Goal: Information Seeking & Learning: Understand process/instructions

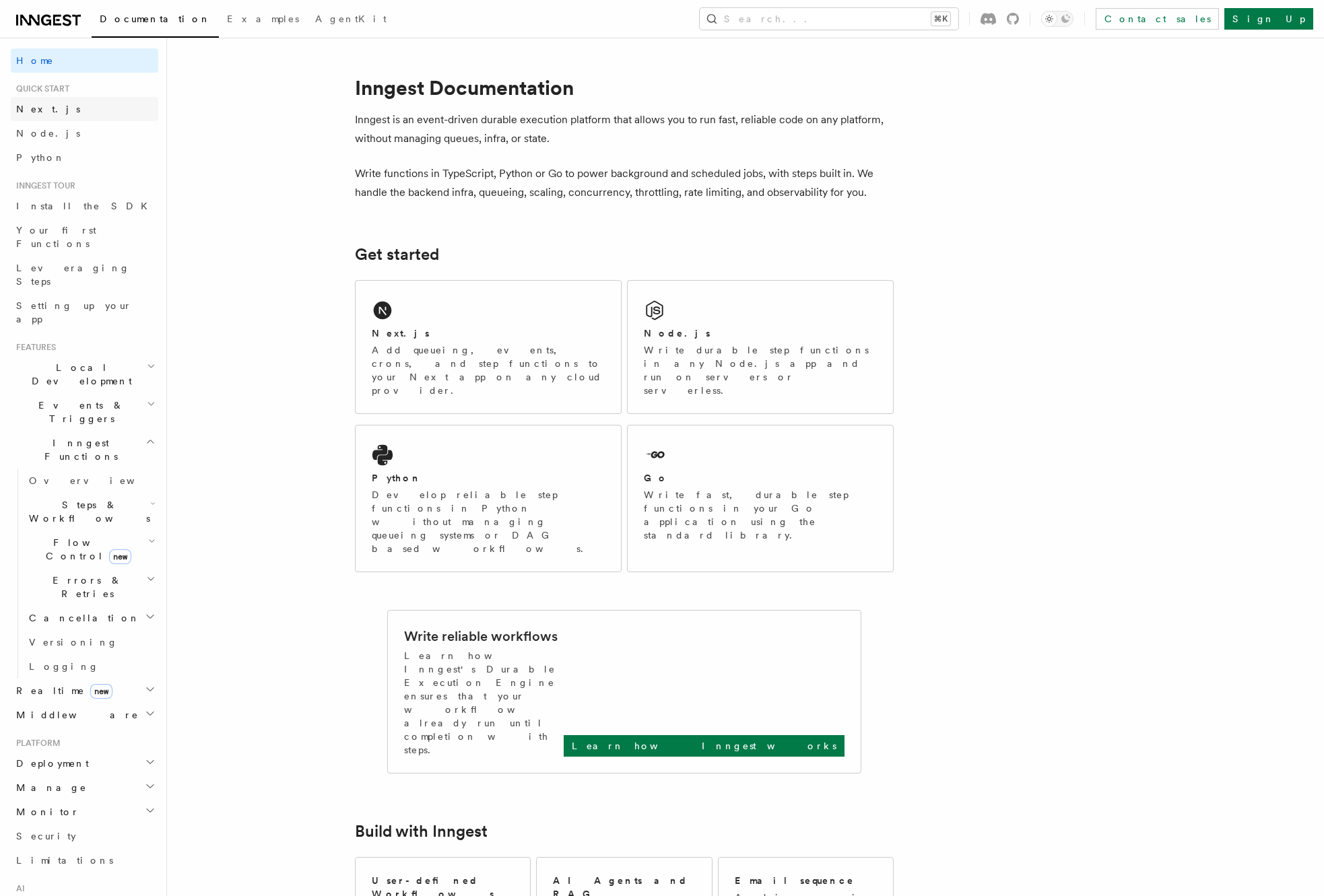
click at [56, 115] on link "Next.js" at bounding box center [84, 109] width 148 height 24
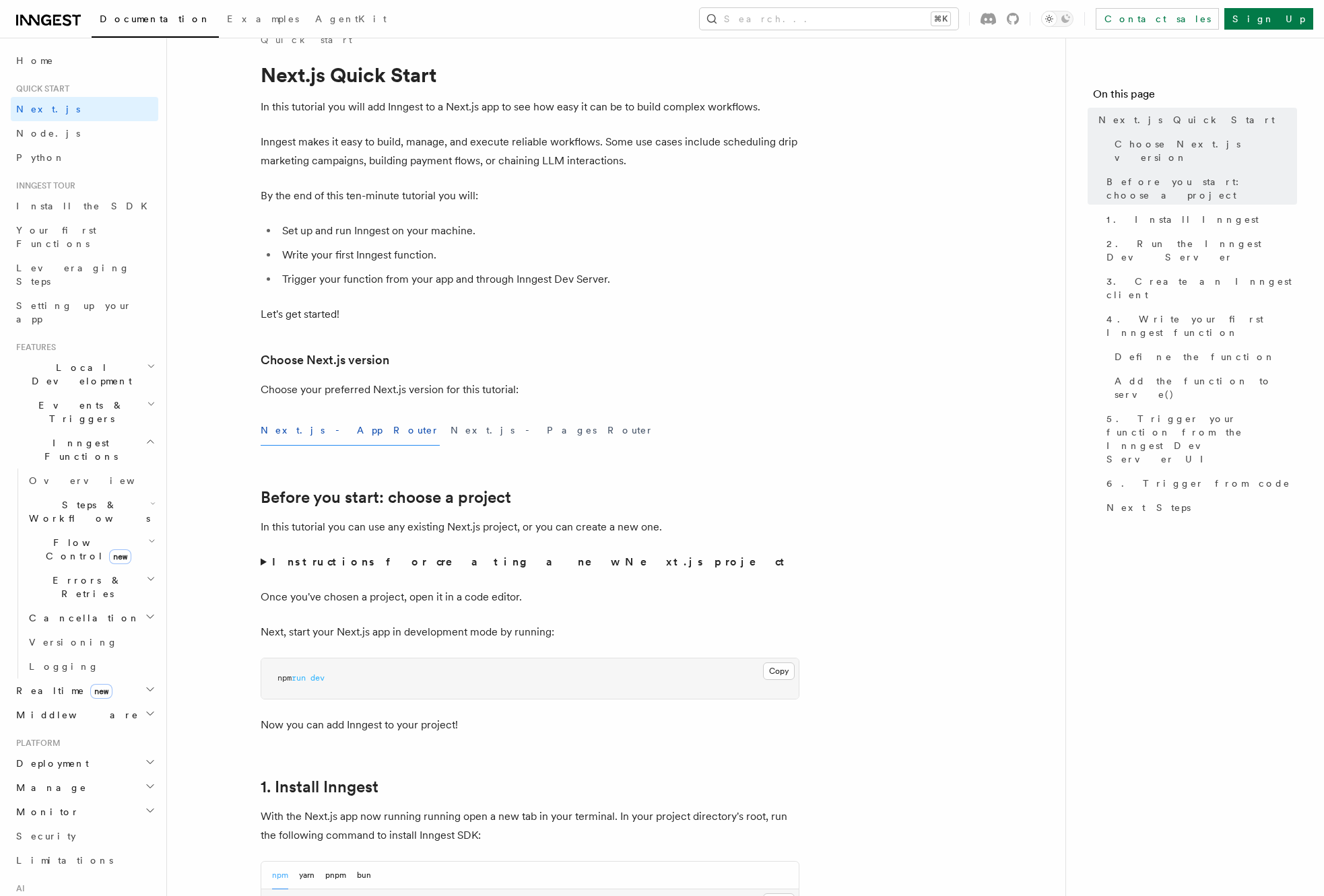
scroll to position [192, 0]
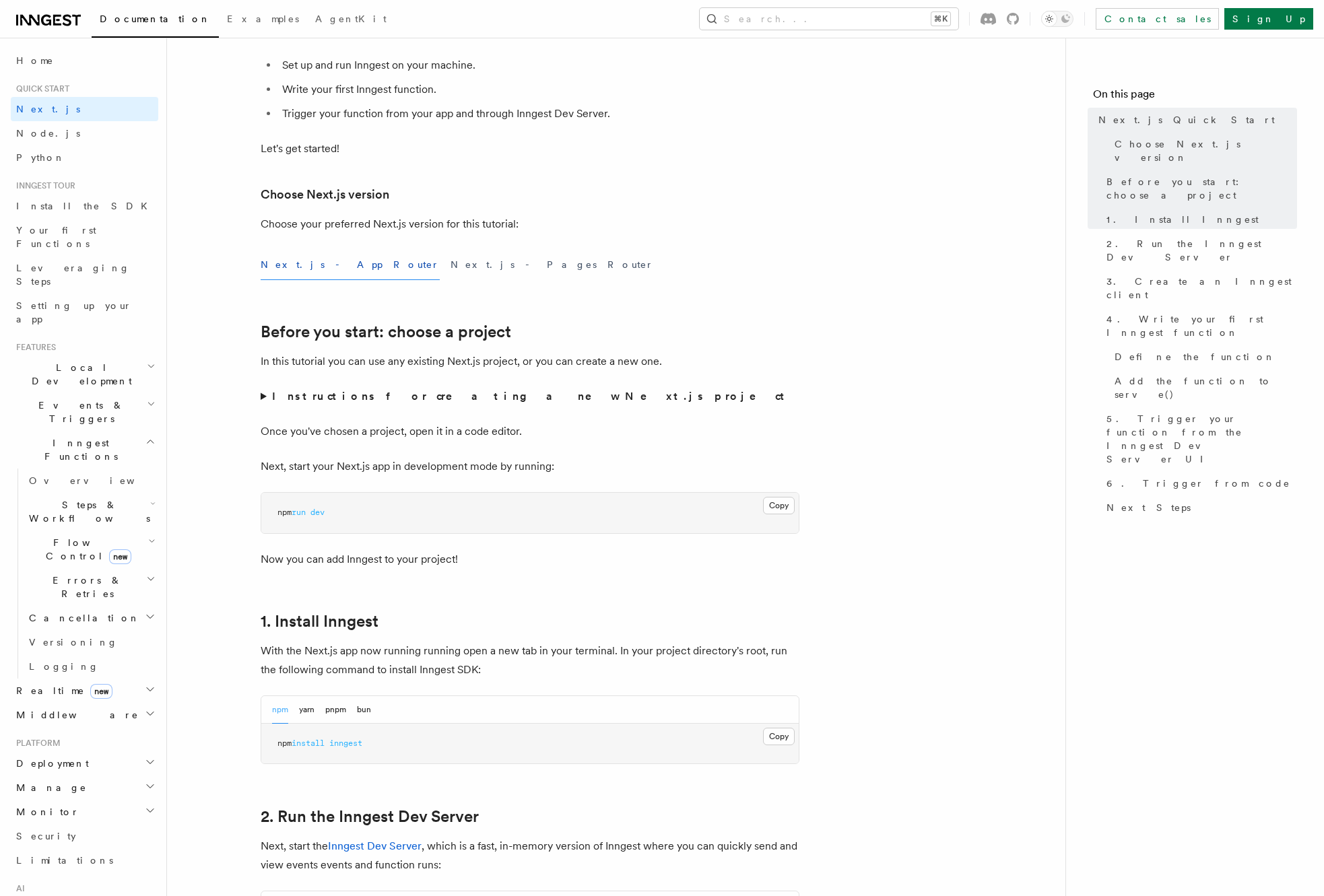
click at [270, 394] on summary "Instructions for creating a new Next.js project" at bounding box center [530, 397] width 539 height 19
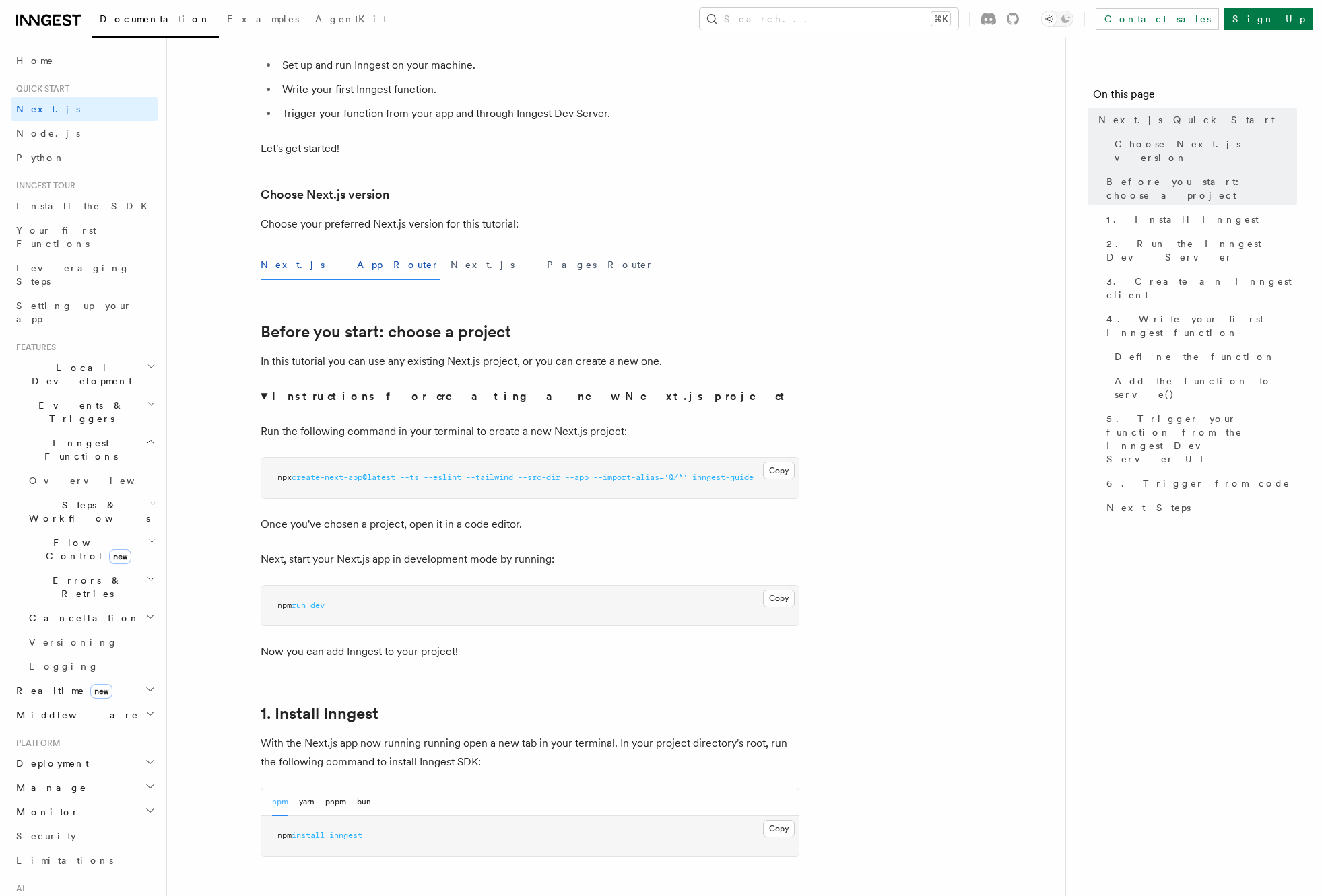
click at [268, 394] on summary "Instructions for creating a new Next.js project" at bounding box center [530, 397] width 539 height 19
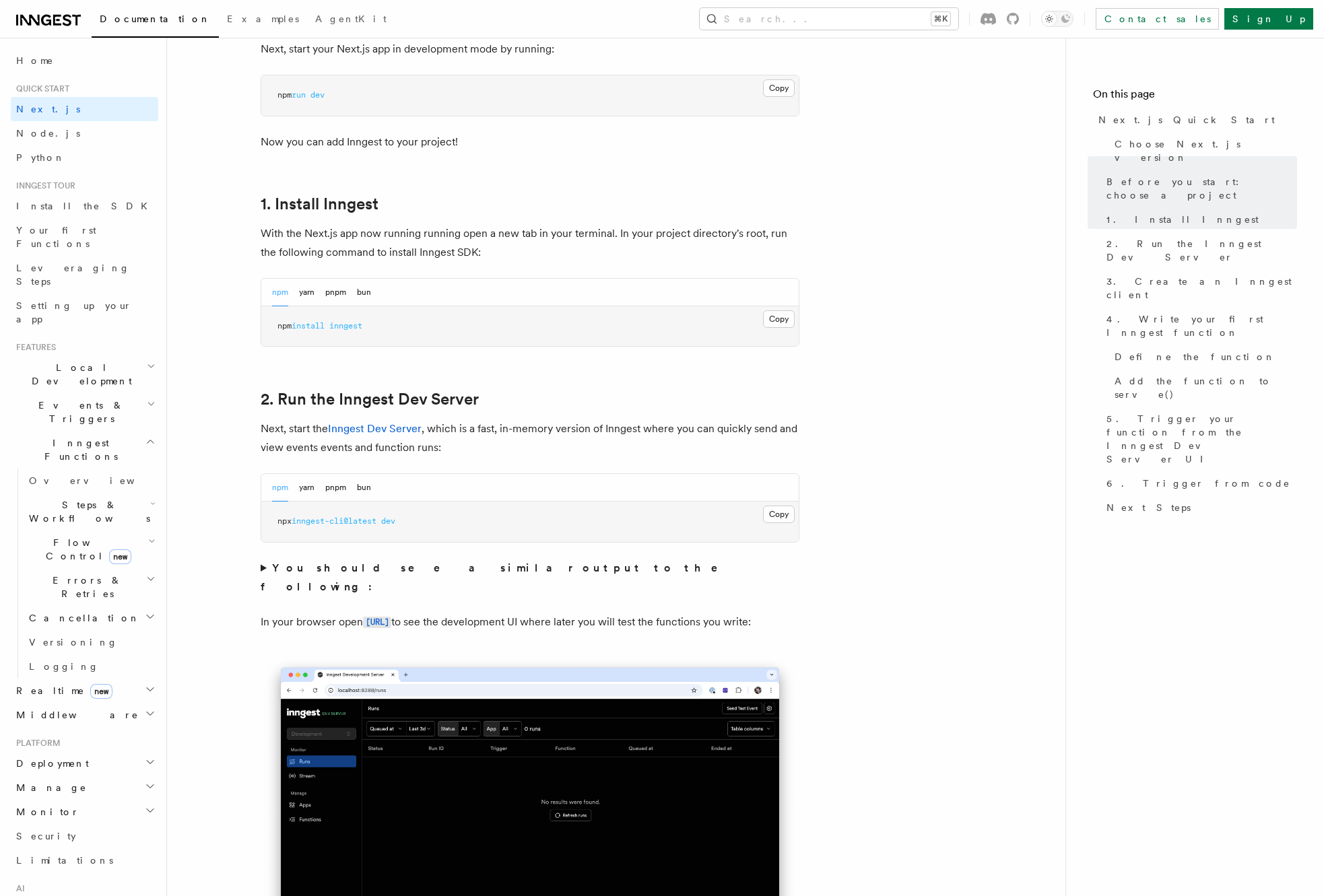
scroll to position [627, 0]
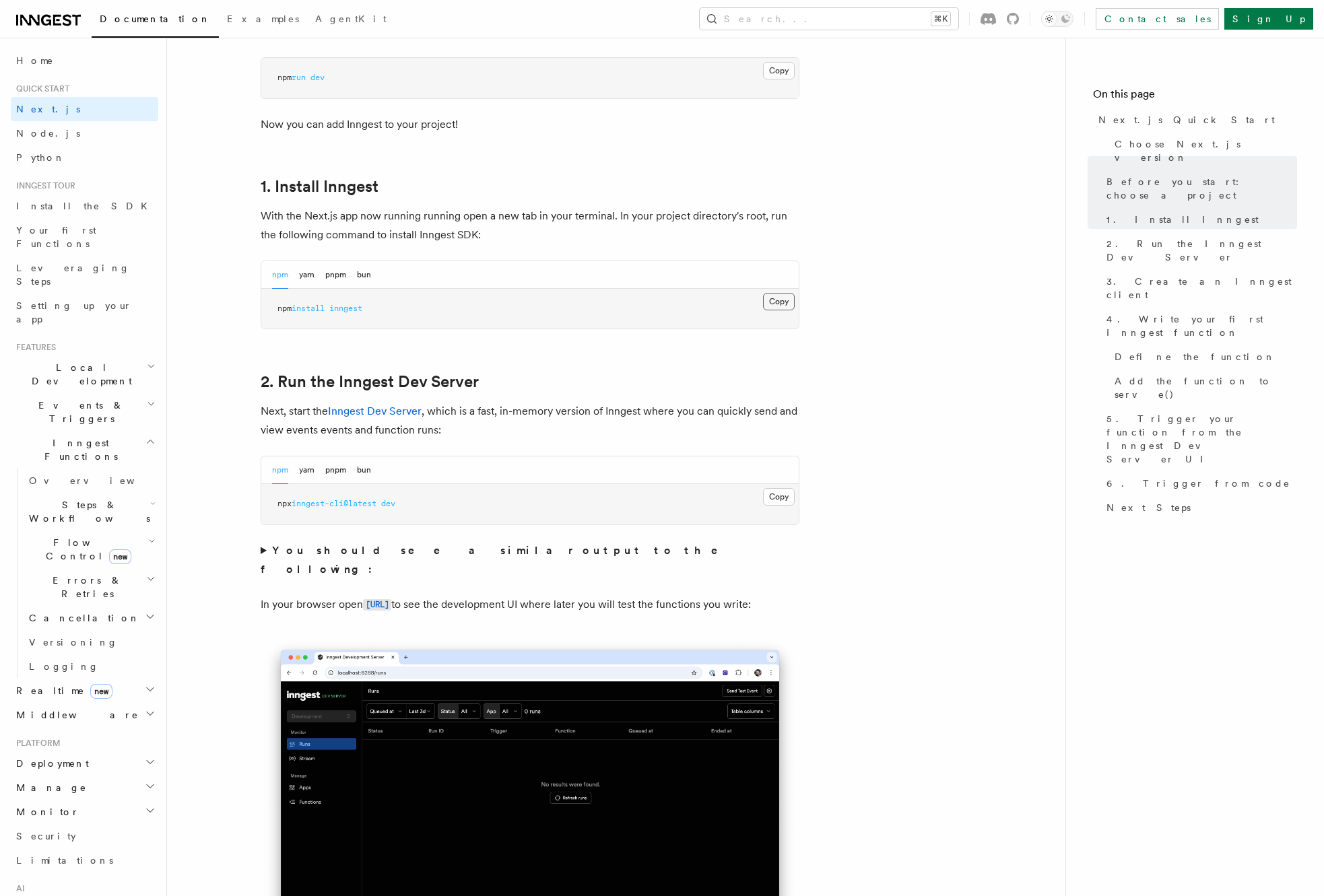
click at [785, 302] on button "Copy Copied" at bounding box center [779, 301] width 32 height 17
click at [782, 299] on button "Copy Copied" at bounding box center [779, 301] width 32 height 17
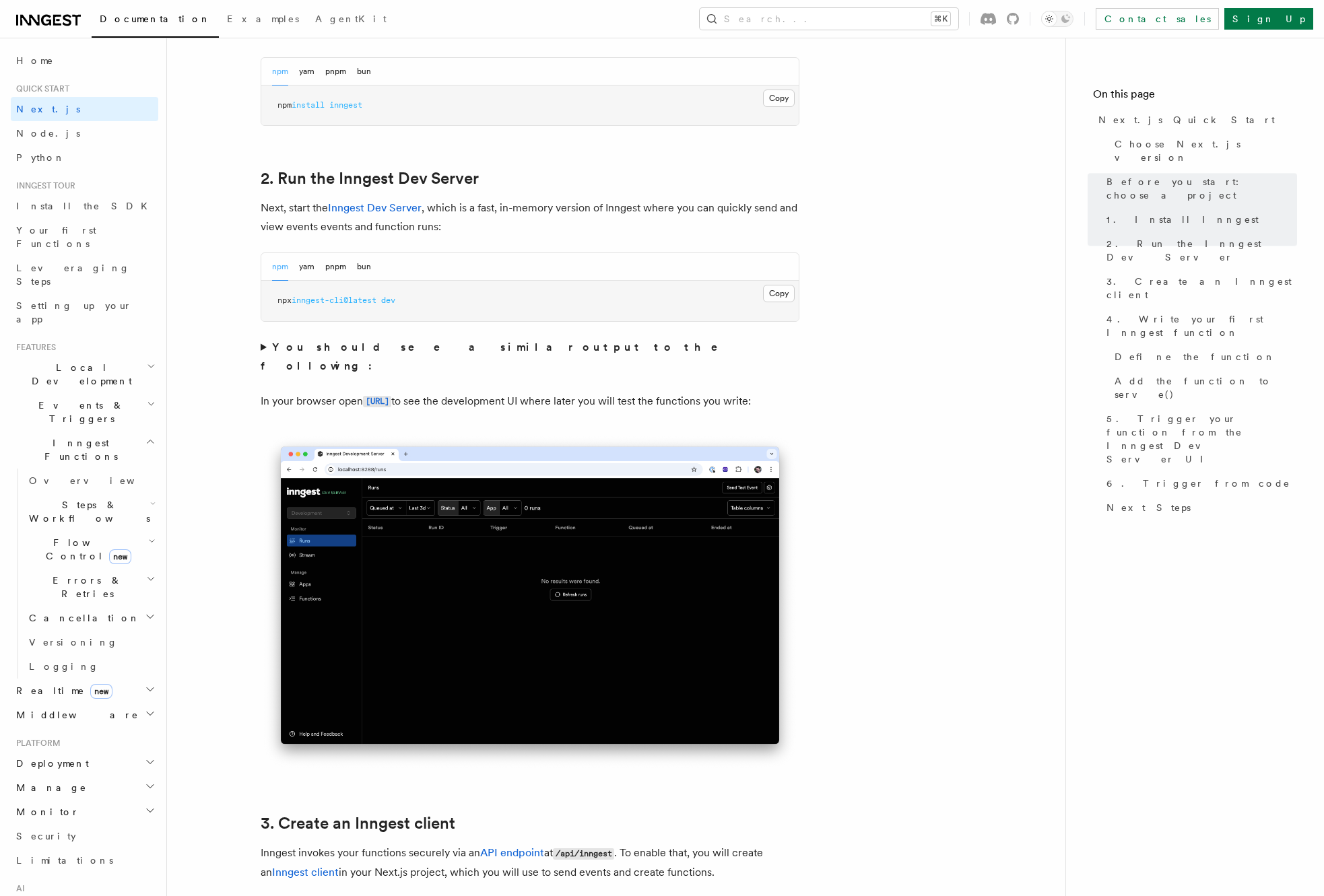
scroll to position [899, 0]
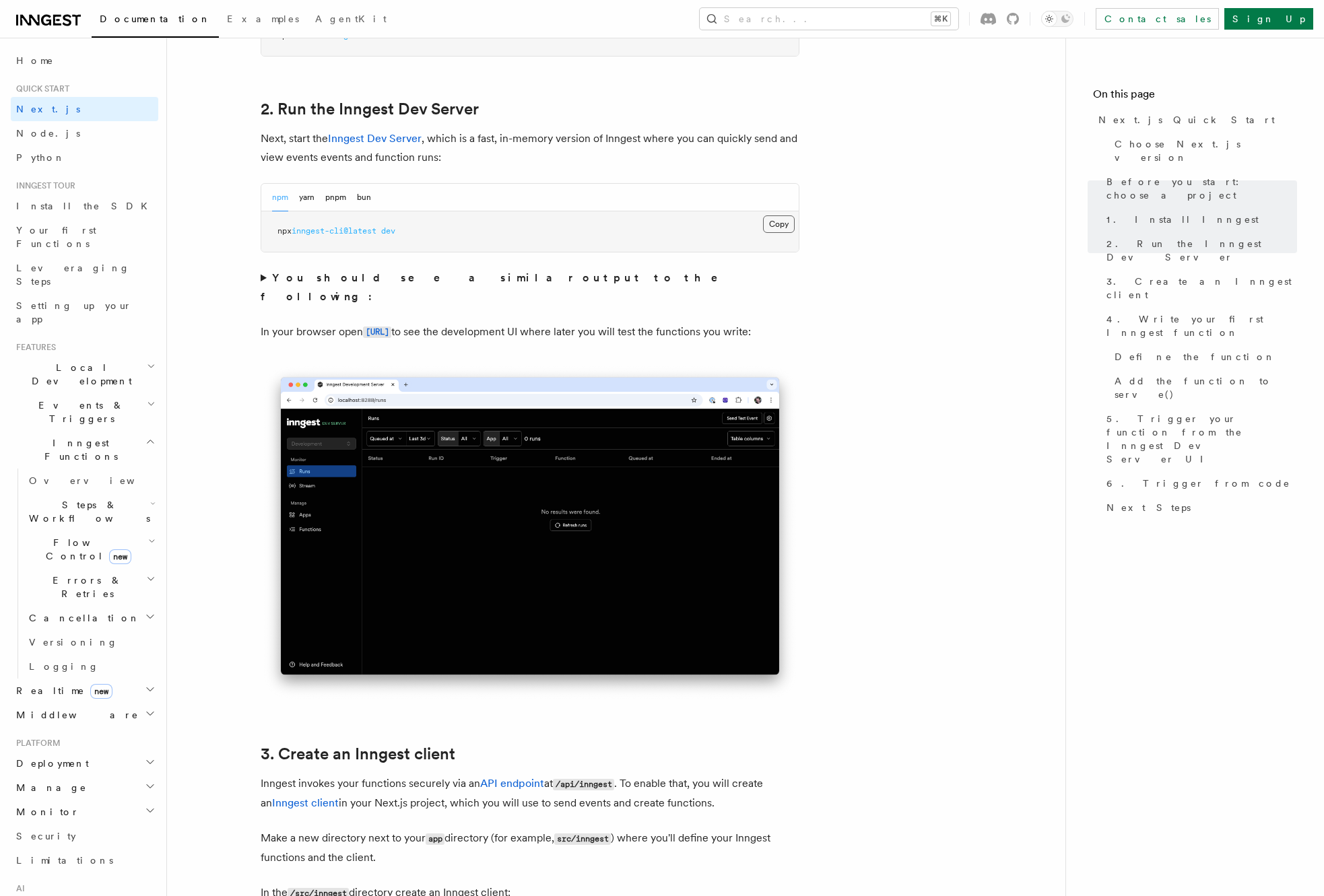
click at [770, 220] on button "Copy Copied" at bounding box center [779, 224] width 32 height 17
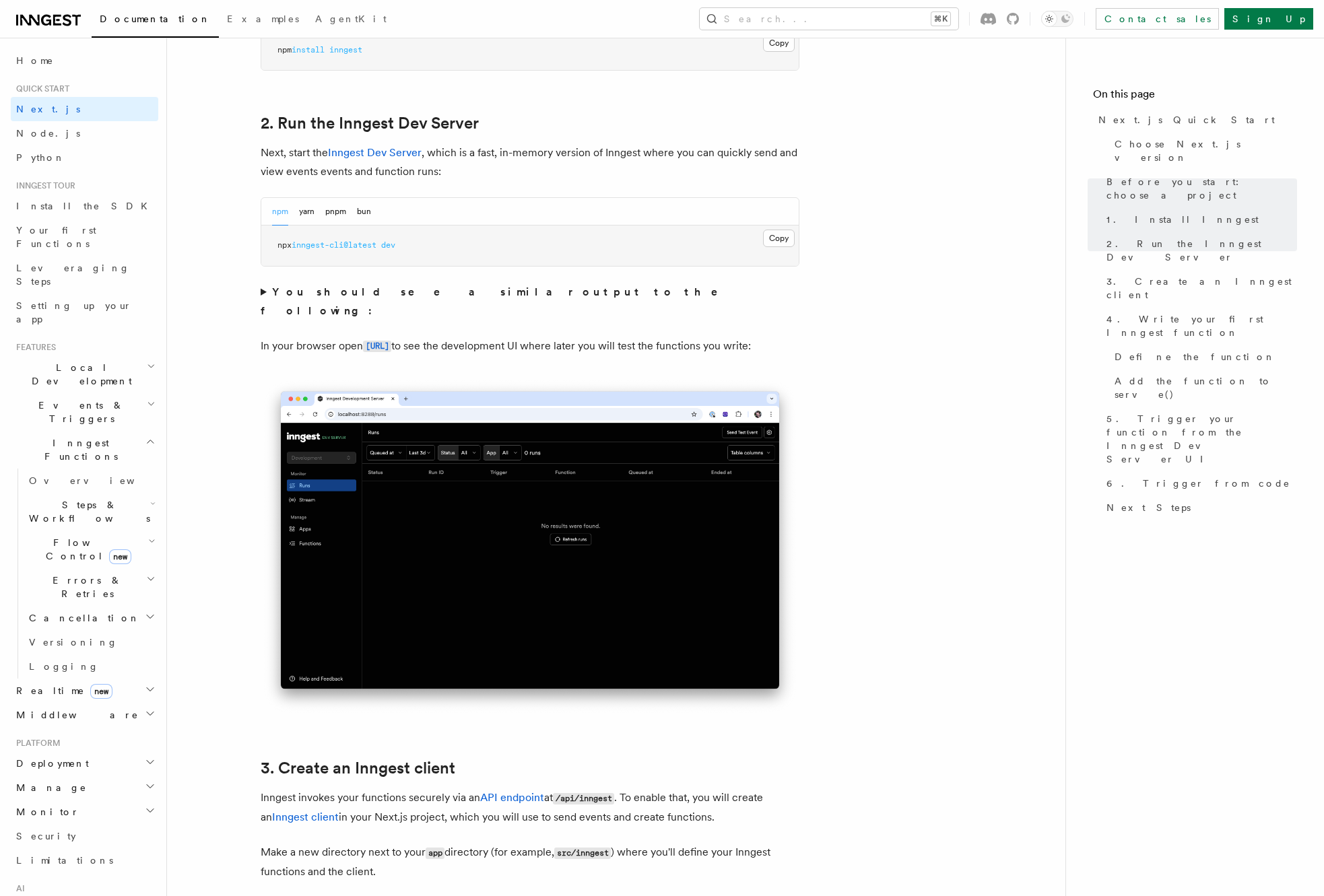
scroll to position [877, 0]
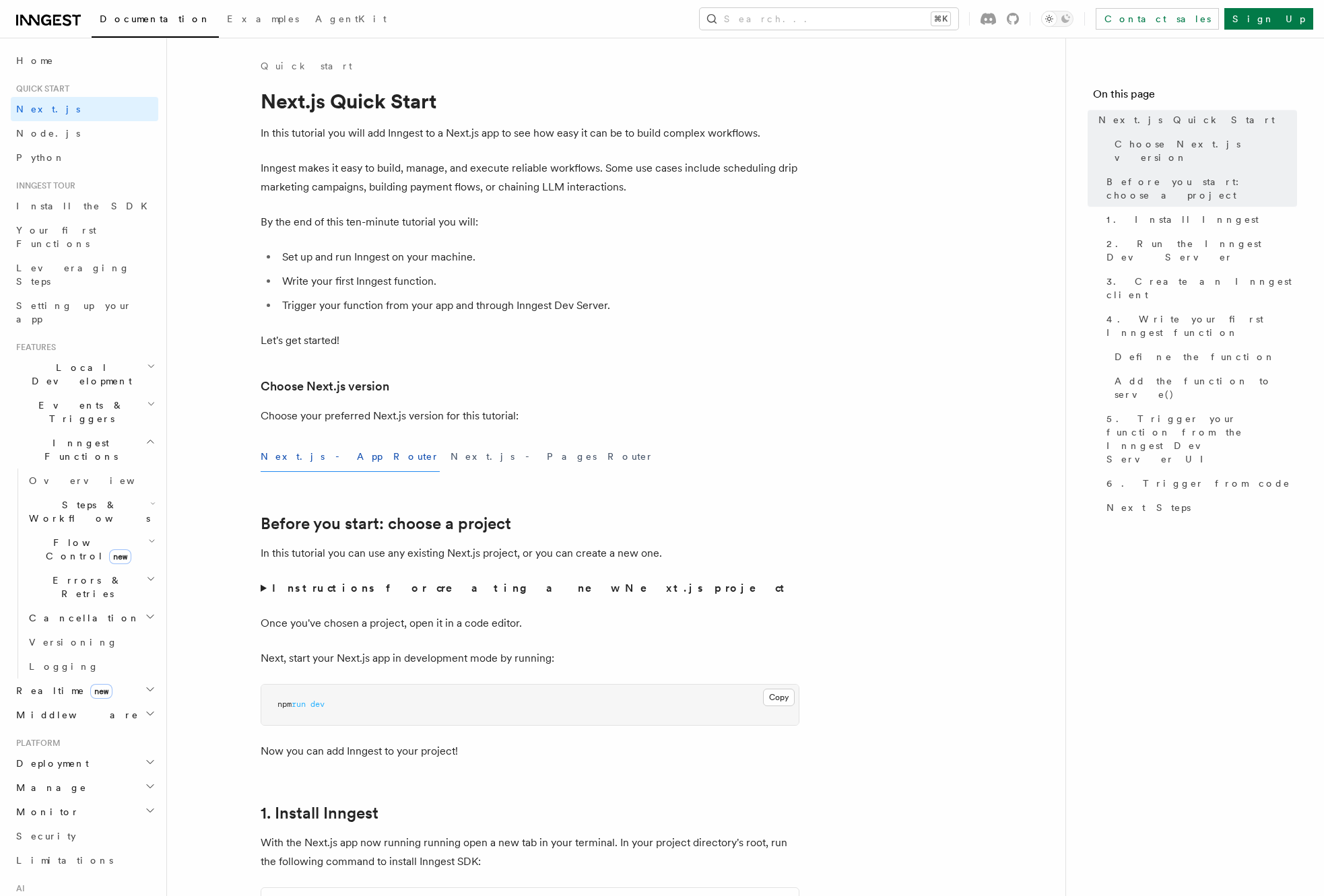
scroll to position [757, 0]
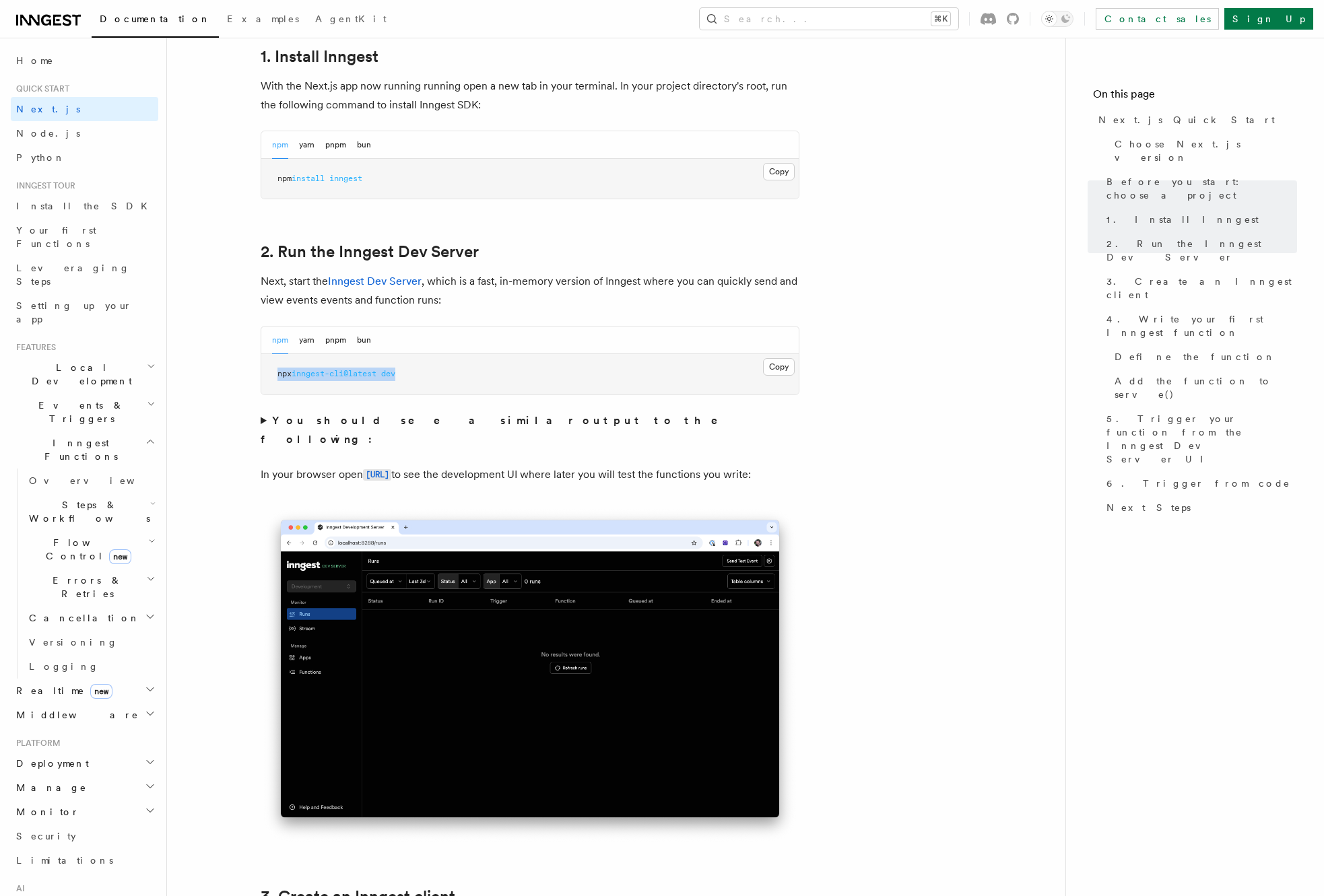
drag, startPoint x: 278, startPoint y: 376, endPoint x: 457, endPoint y: 382, distance: 179.1
click at [457, 382] on pre "npx inngest-cli@latest dev" at bounding box center [530, 374] width 537 height 41
copy span "npx inngest-cli@latest dev"
click at [391, 470] on code "[URL]" at bounding box center [376, 475] width 28 height 11
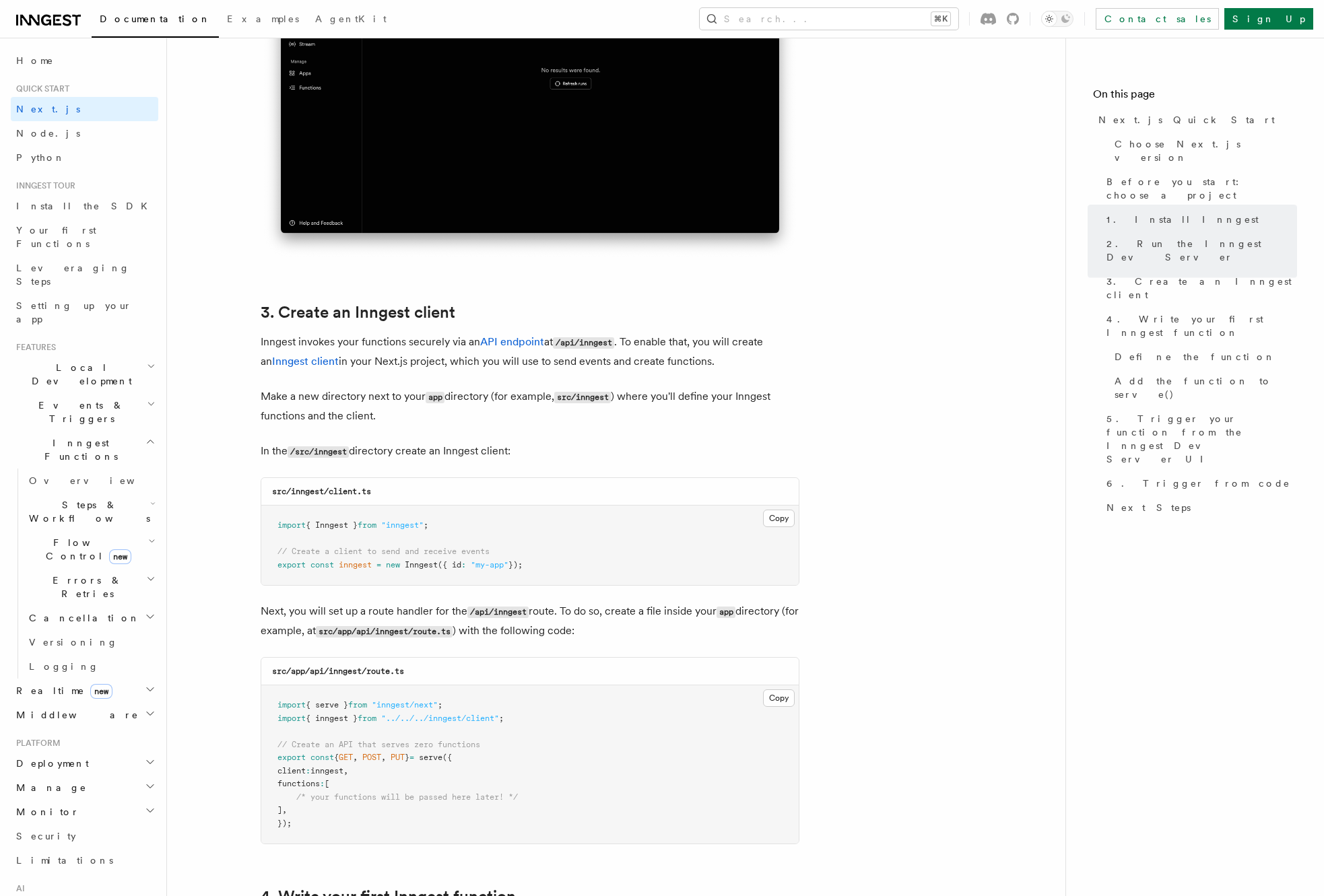
scroll to position [1517, 0]
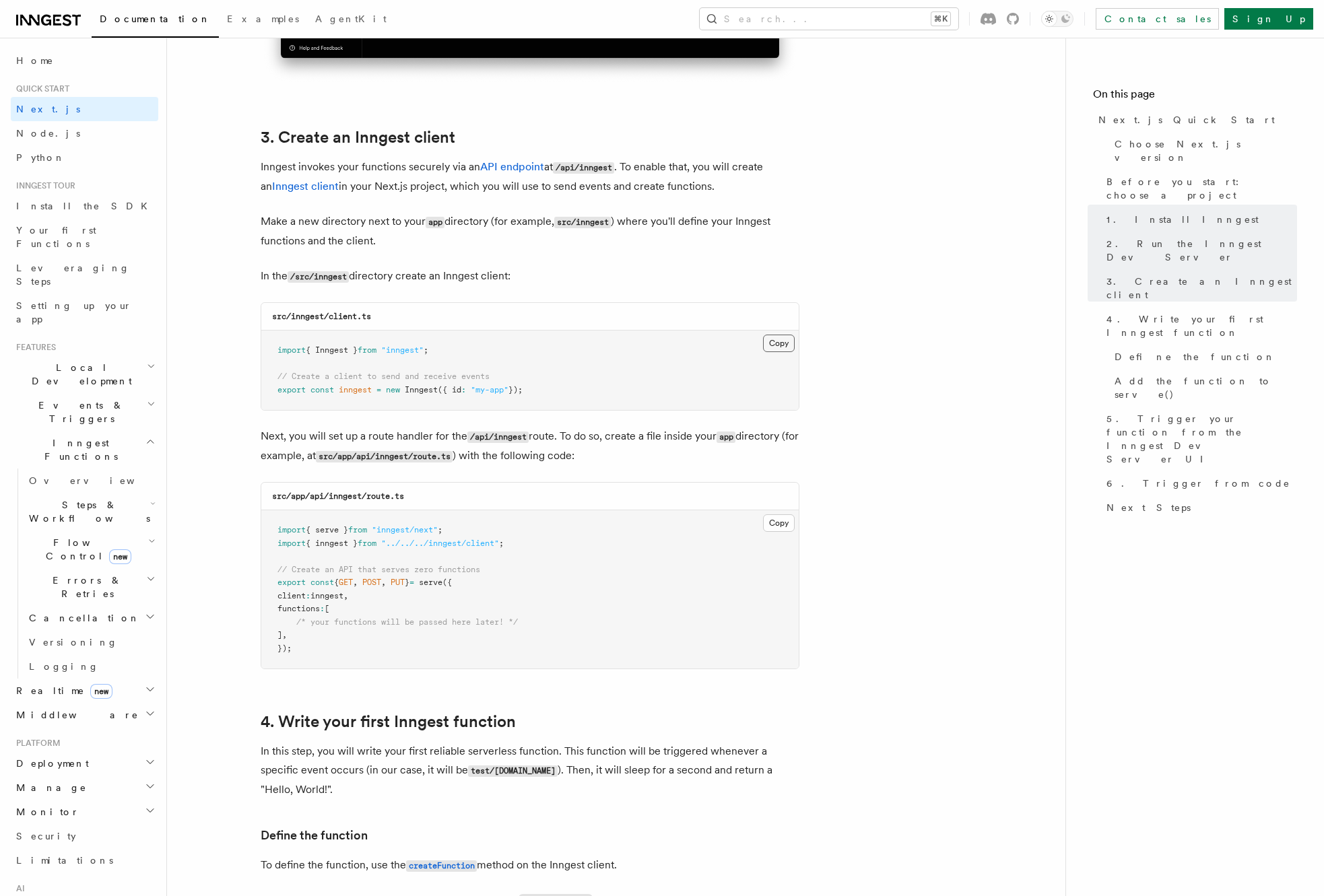
click at [779, 341] on button "Copy Copied" at bounding box center [779, 344] width 32 height 17
click at [782, 348] on button "Copy Copied" at bounding box center [779, 344] width 32 height 17
click at [607, 388] on pre "import { Inngest } from "inngest" ; // Create a client to send and receive even…" at bounding box center [530, 370] width 537 height 79
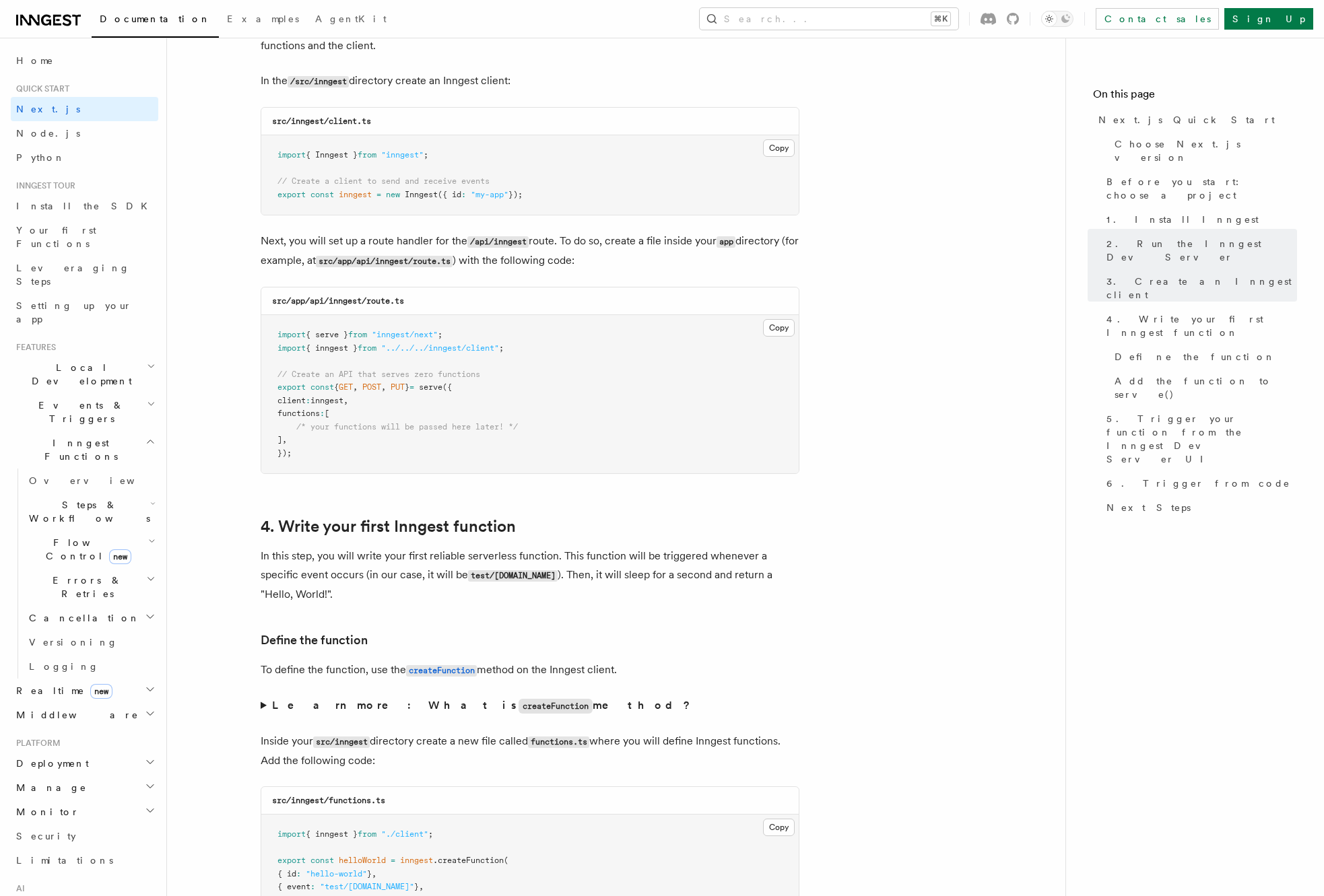
scroll to position [1704, 0]
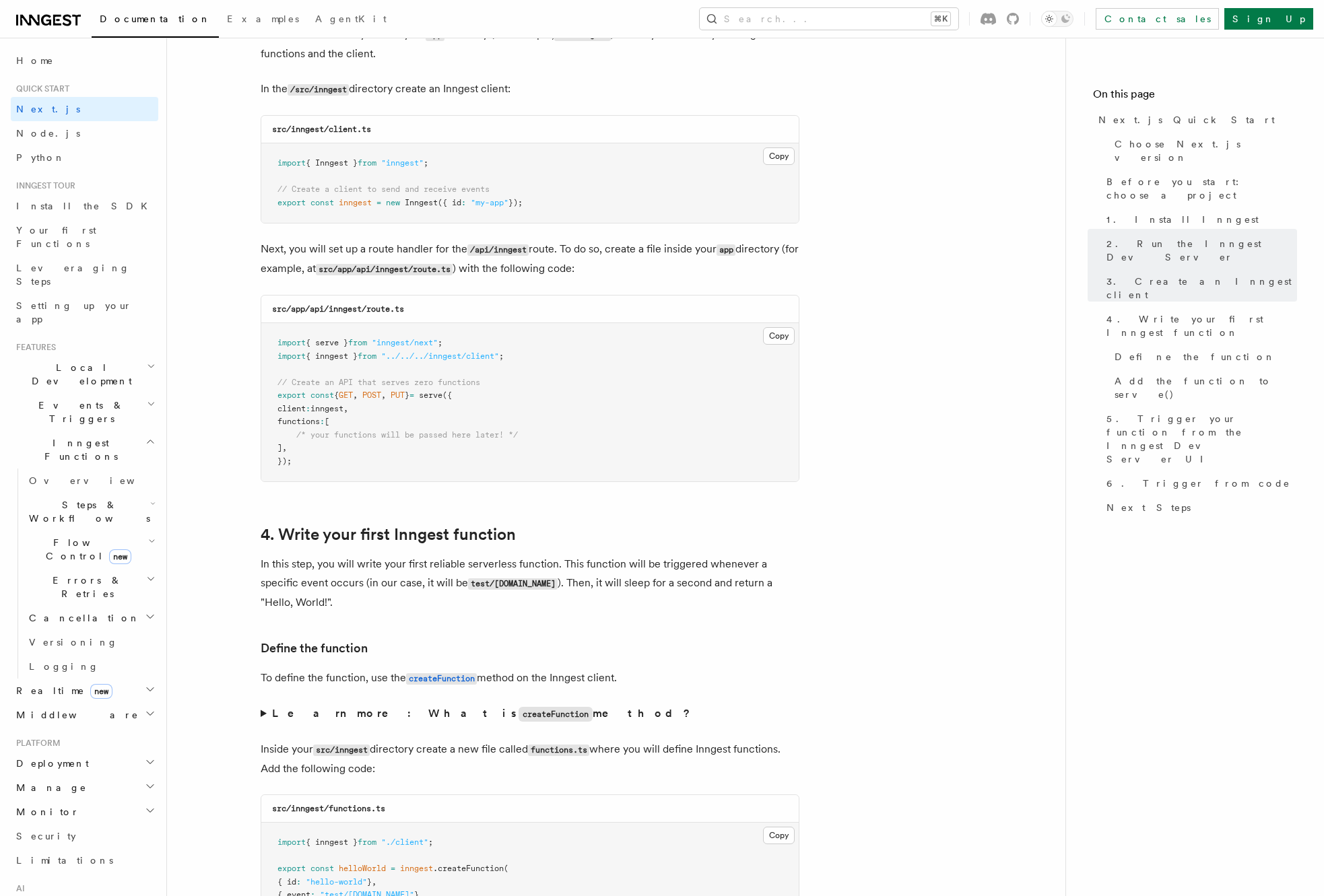
click at [516, 407] on pre "import { serve } from "inngest/next" ; import { inngest } from "../../../innges…" at bounding box center [530, 401] width 537 height 158
click at [779, 341] on button "Copy Copied" at bounding box center [779, 336] width 32 height 17
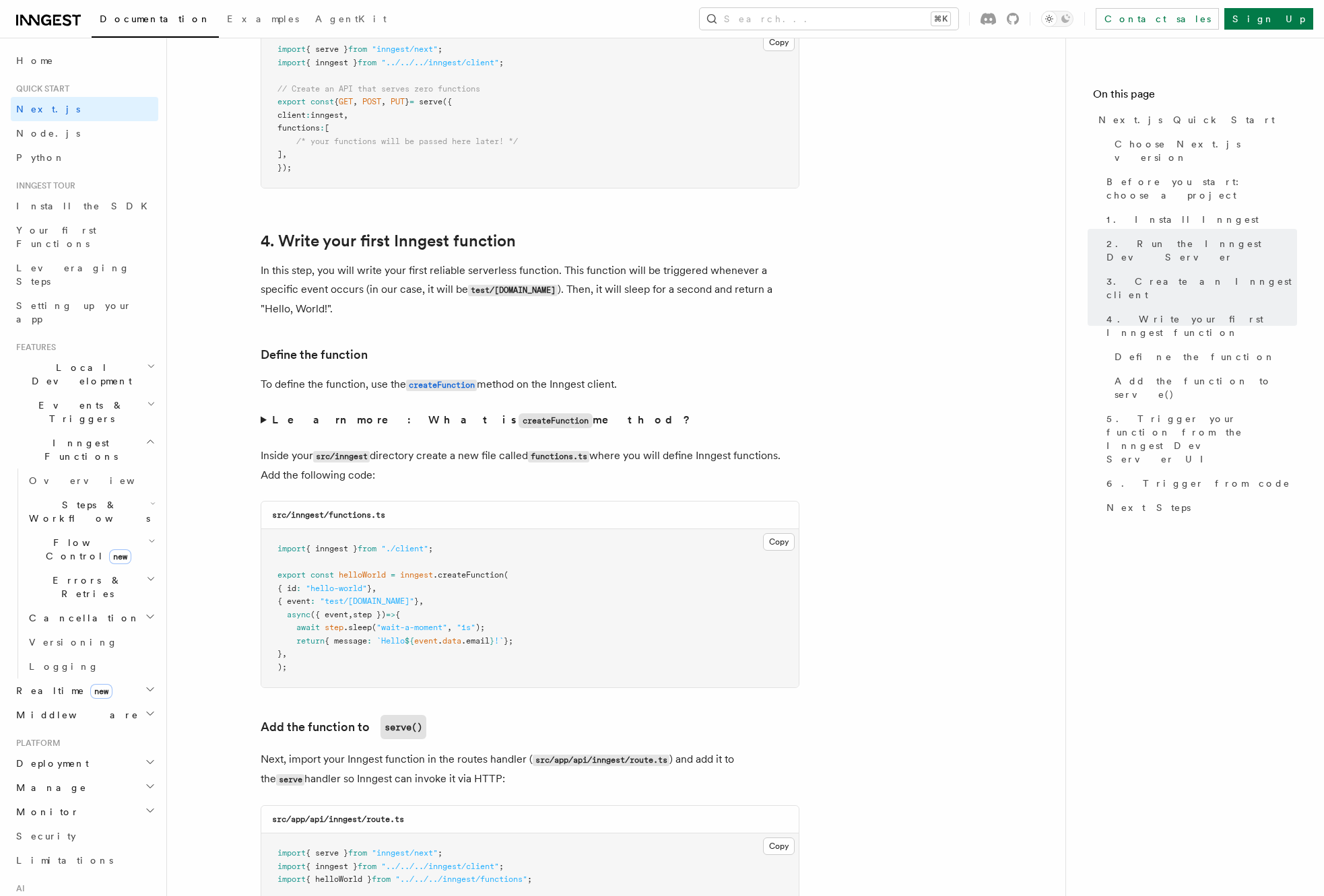
scroll to position [2054, 0]
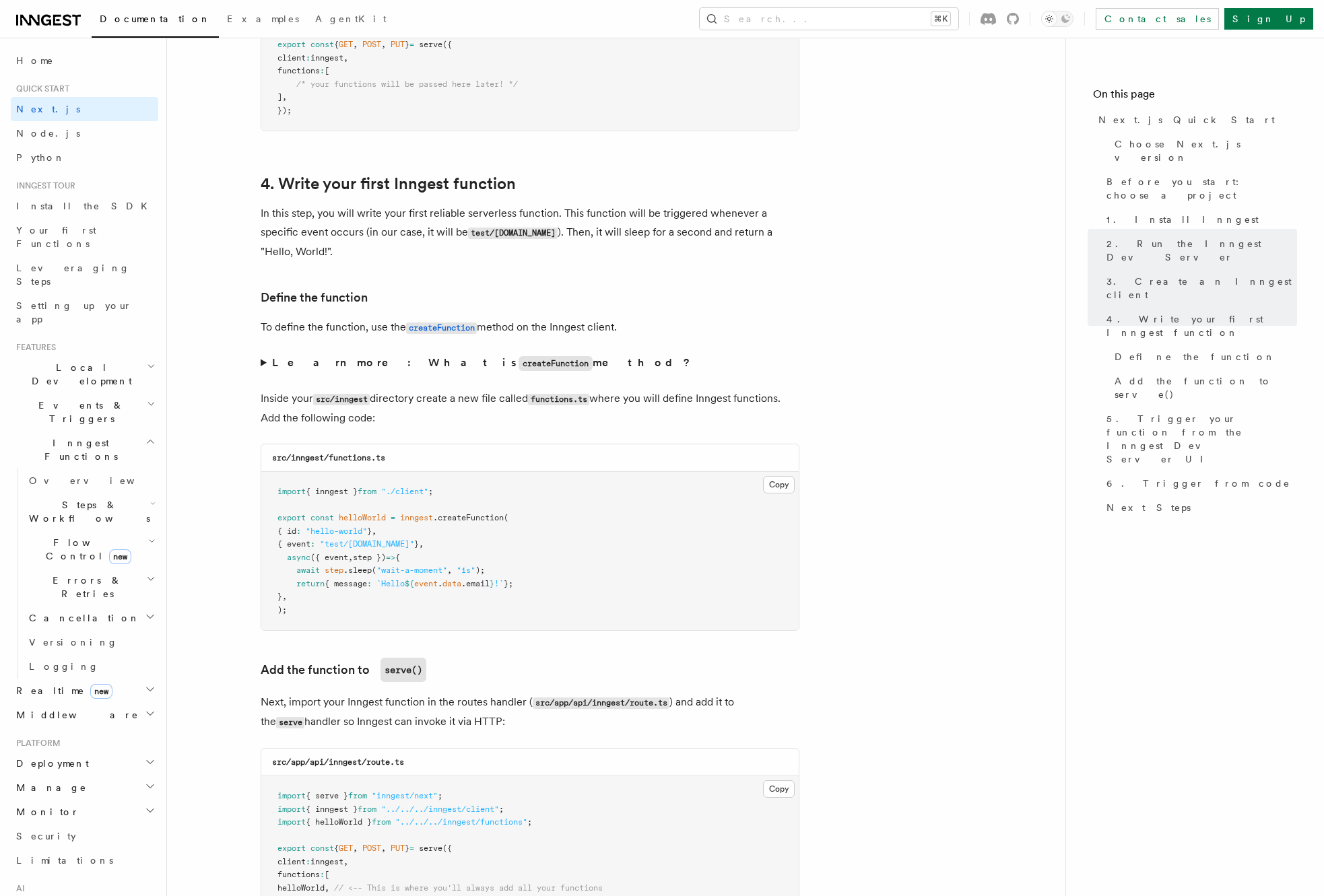
click at [585, 568] on pre "import { inngest } from "./client" ; export const helloWorld = inngest .createF…" at bounding box center [530, 551] width 537 height 158
